Goal: Task Accomplishment & Management: Manage account settings

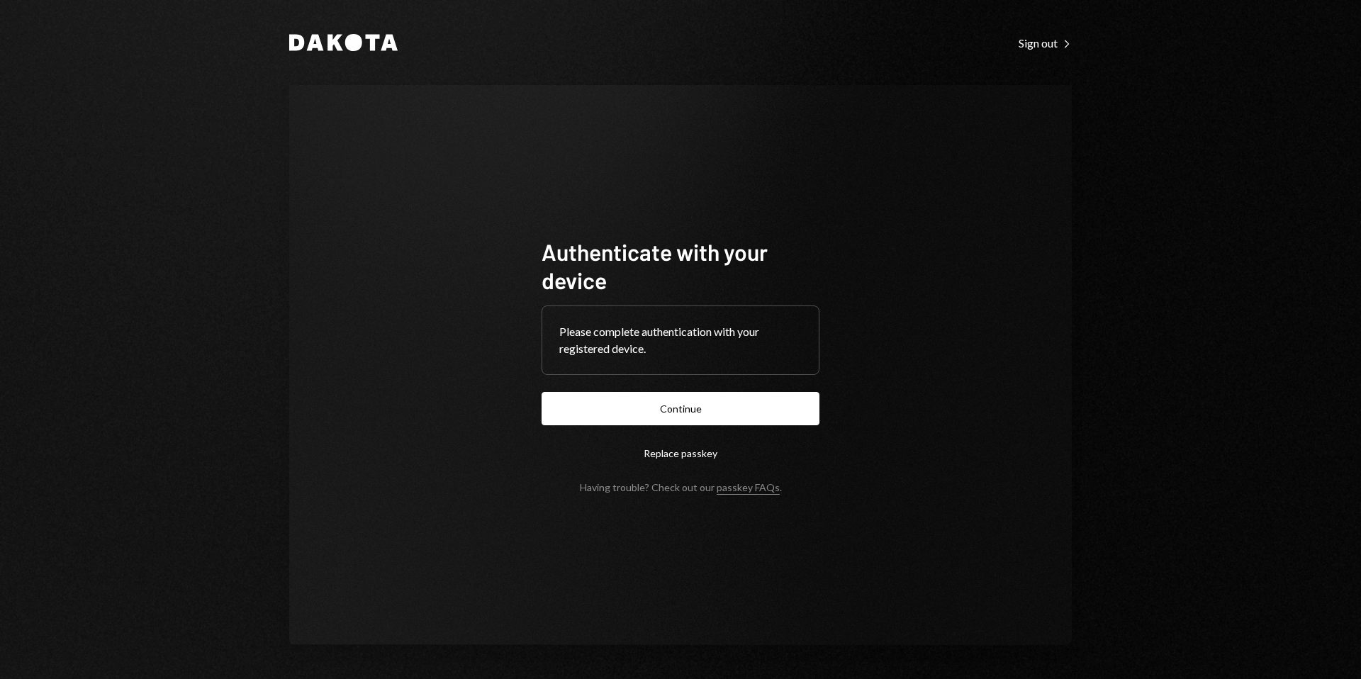
click at [689, 415] on button "Continue" at bounding box center [680, 408] width 278 height 33
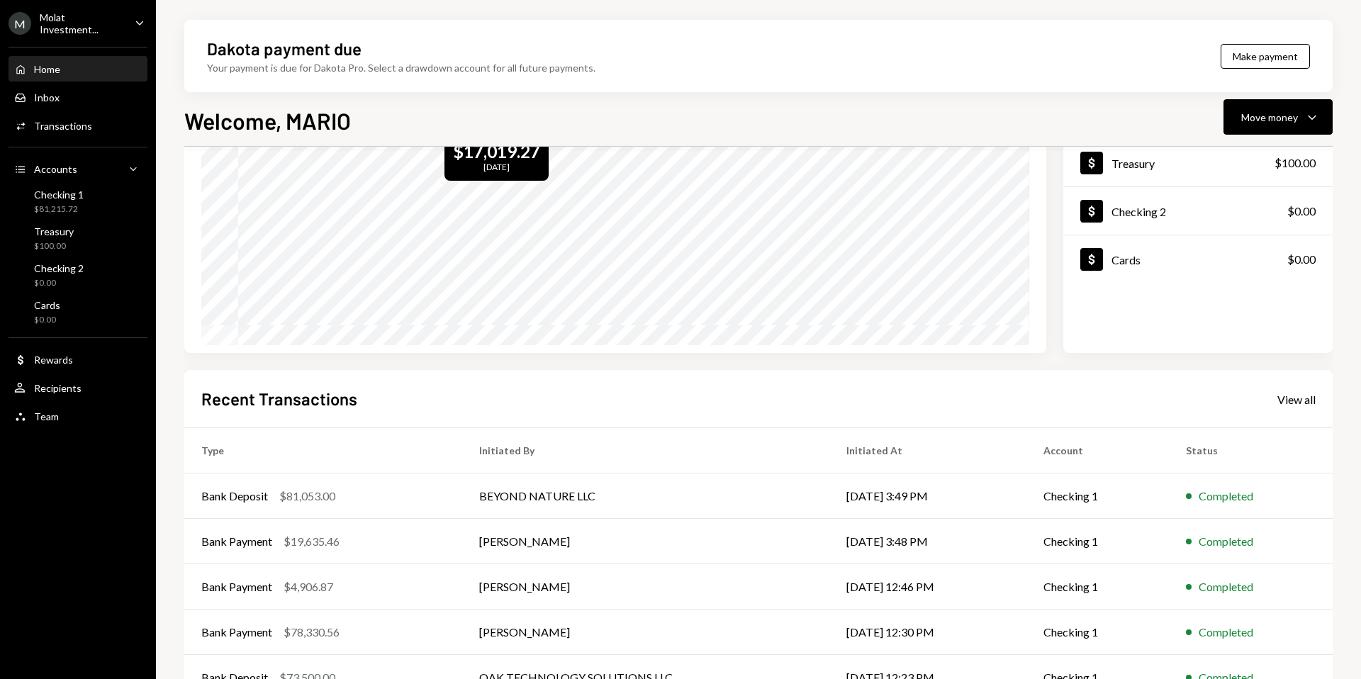
scroll to position [176, 0]
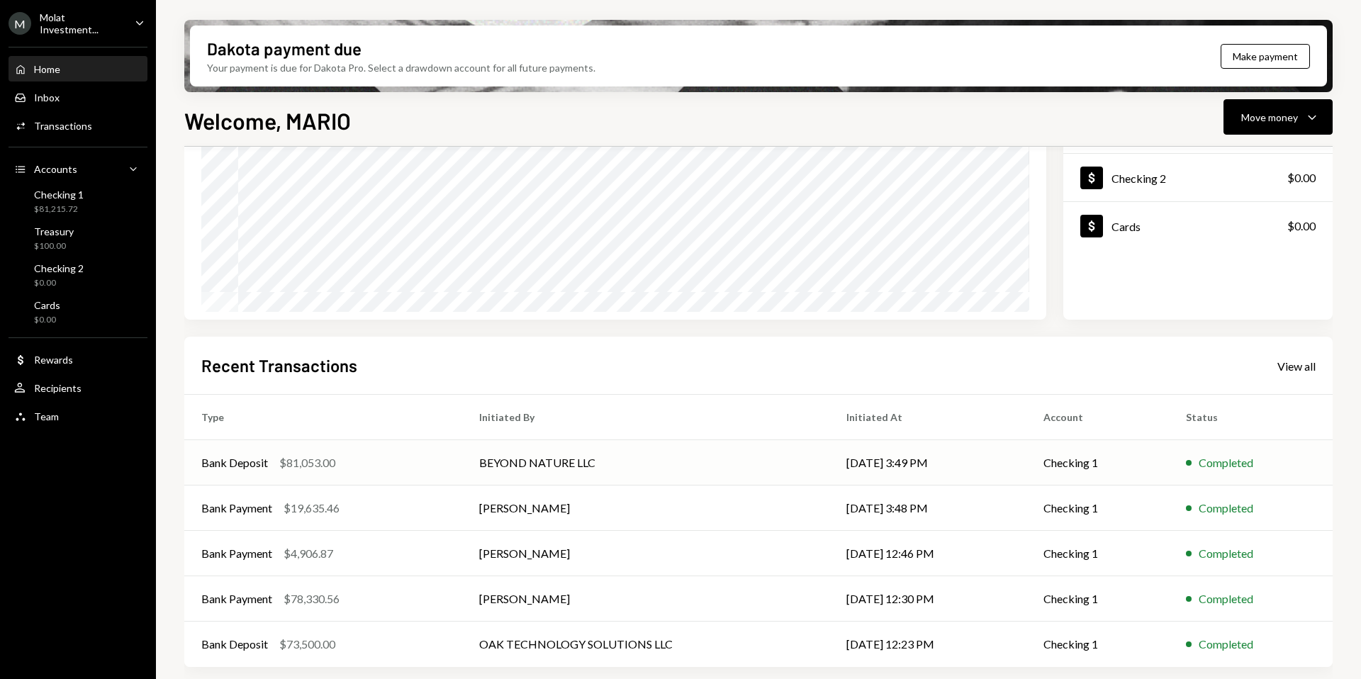
click at [519, 461] on td "BEYOND NATURE LLC" at bounding box center [645, 462] width 367 height 45
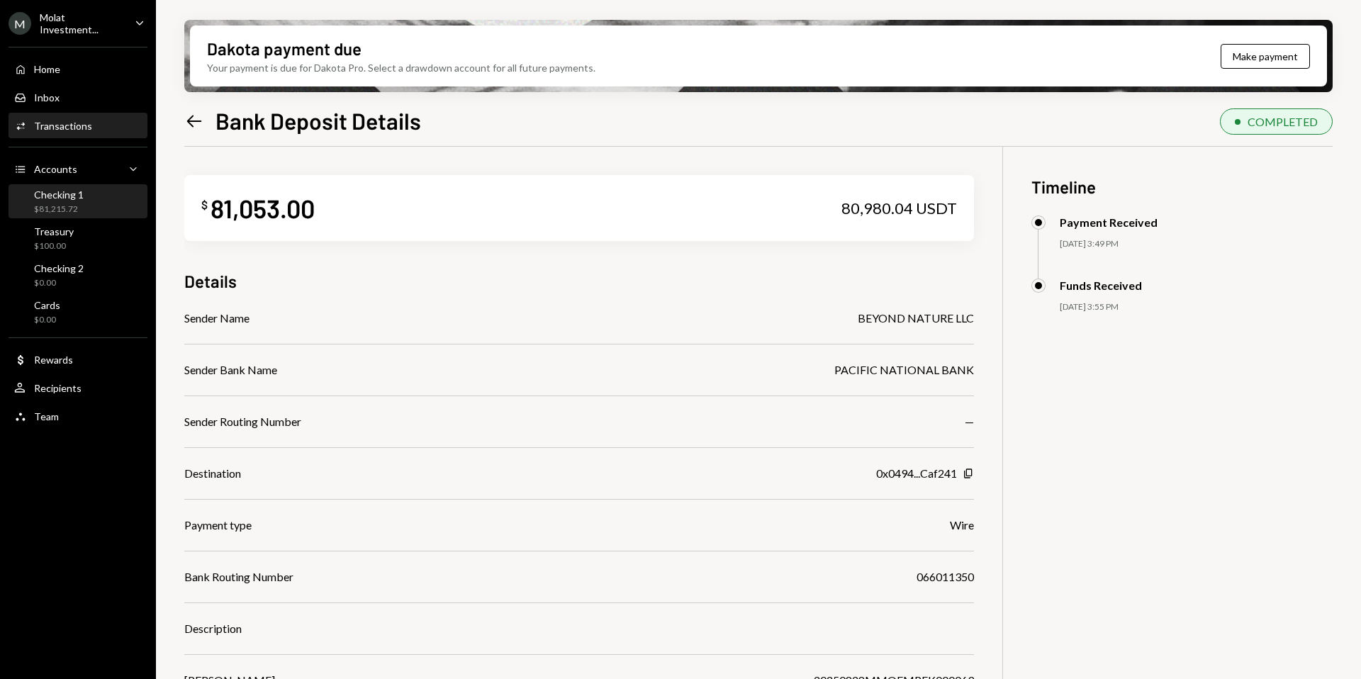
click at [52, 200] on div "Checking 1 $81,215.72" at bounding box center [59, 201] width 50 height 27
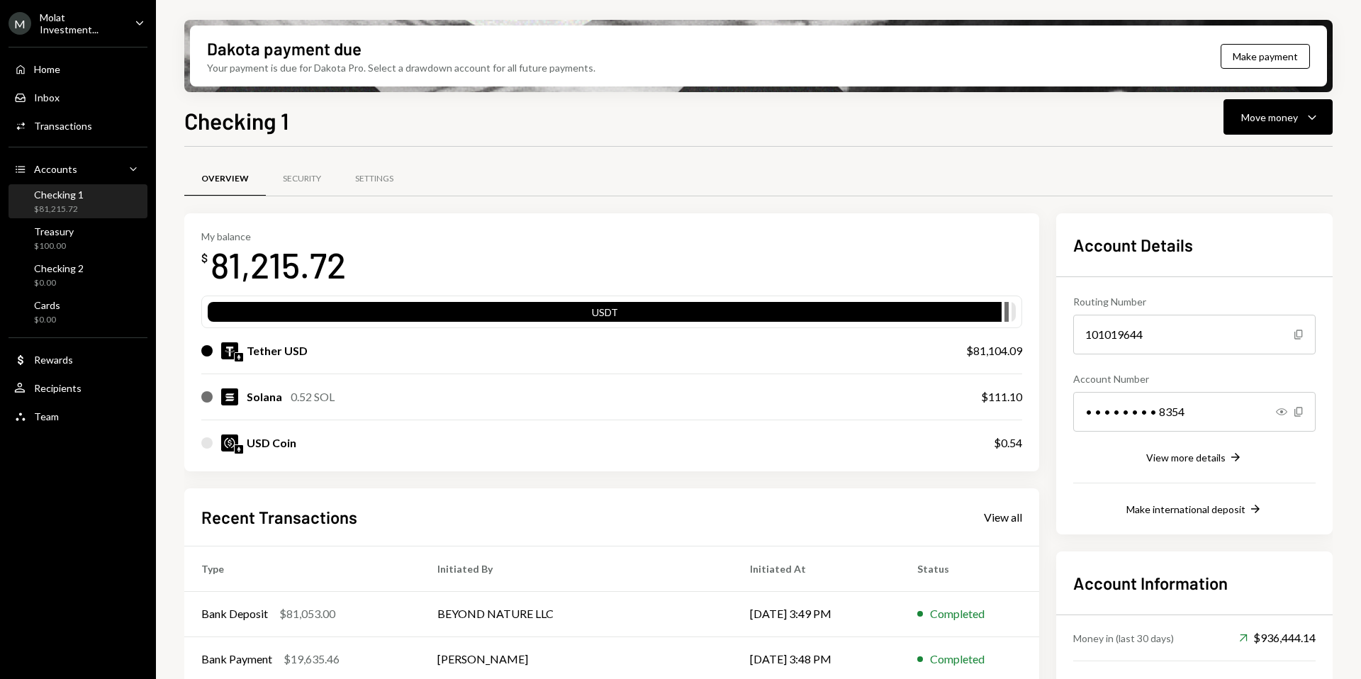
click at [60, 11] on div "M Molat Investment..." at bounding box center [66, 23] width 115 height 24
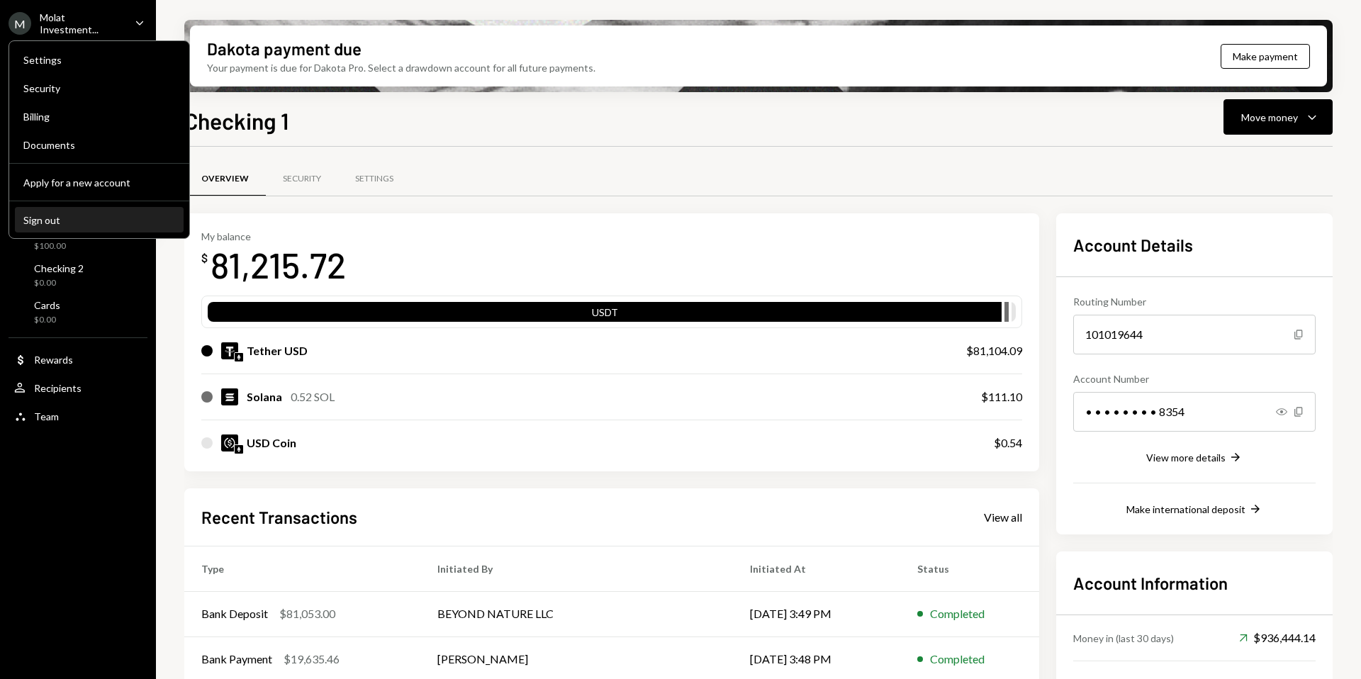
click at [57, 214] on div "Sign out" at bounding box center [99, 220] width 152 height 12
